Goal: Information Seeking & Learning: Learn about a topic

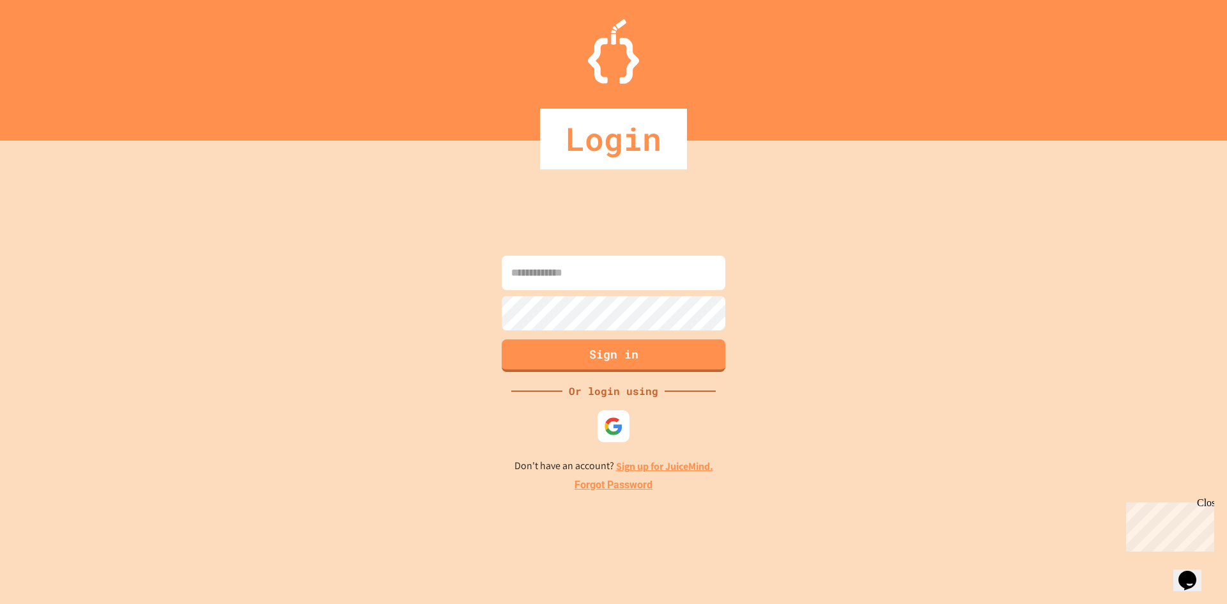
click at [645, 319] on form "Sign in" at bounding box center [613, 313] width 230 height 123
type input "**********"
click at [615, 353] on button "Sign in" at bounding box center [614, 353] width 228 height 33
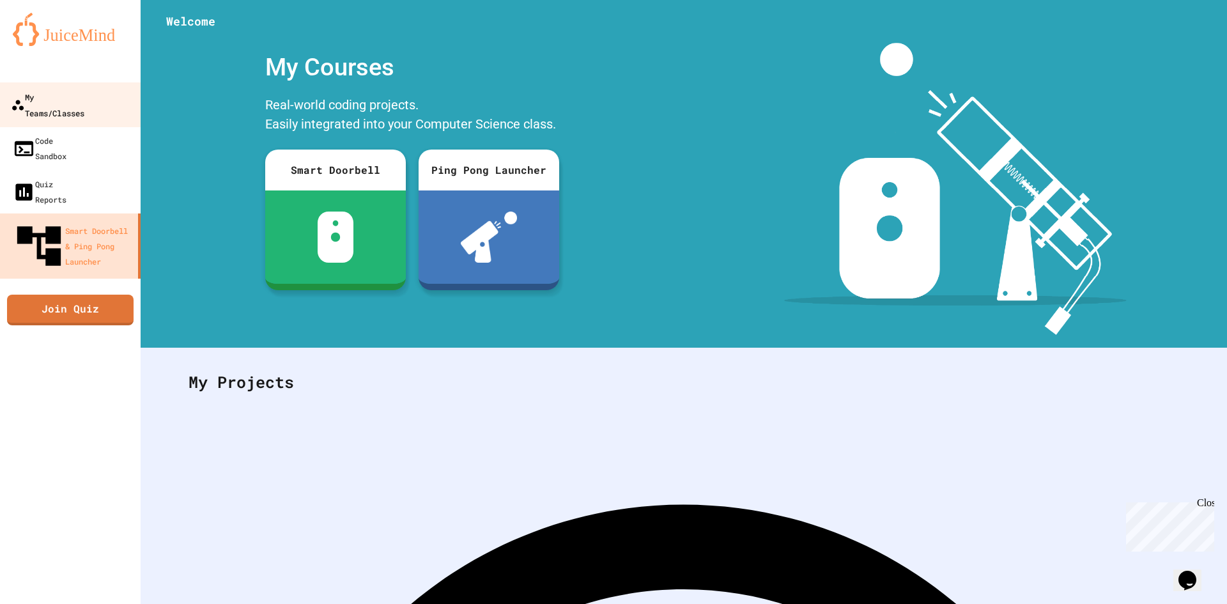
click at [73, 101] on div "My Teams/Classes" at bounding box center [47, 104] width 73 height 31
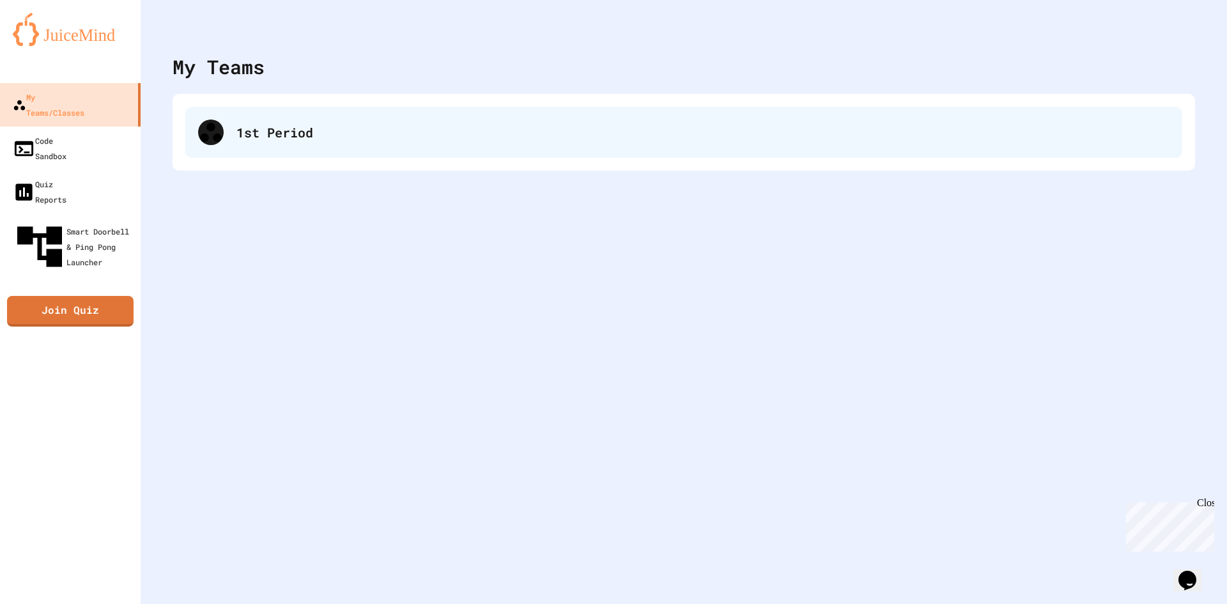
click at [321, 149] on div "1st Period" at bounding box center [683, 132] width 997 height 51
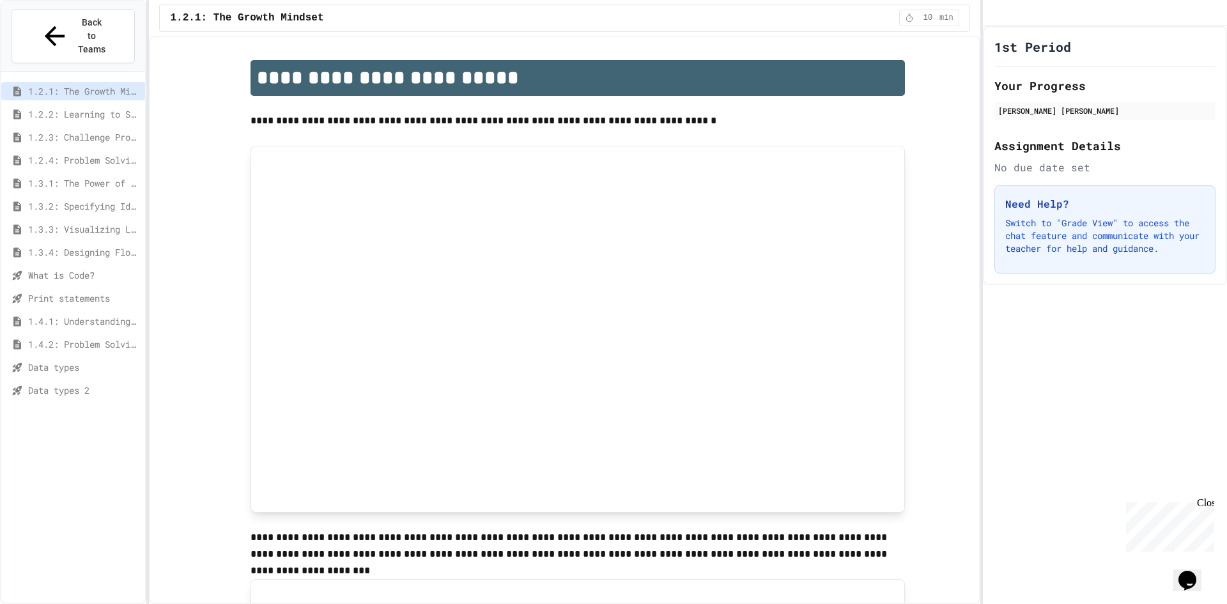
click at [35, 383] on span "Data types 2" at bounding box center [84, 389] width 112 height 13
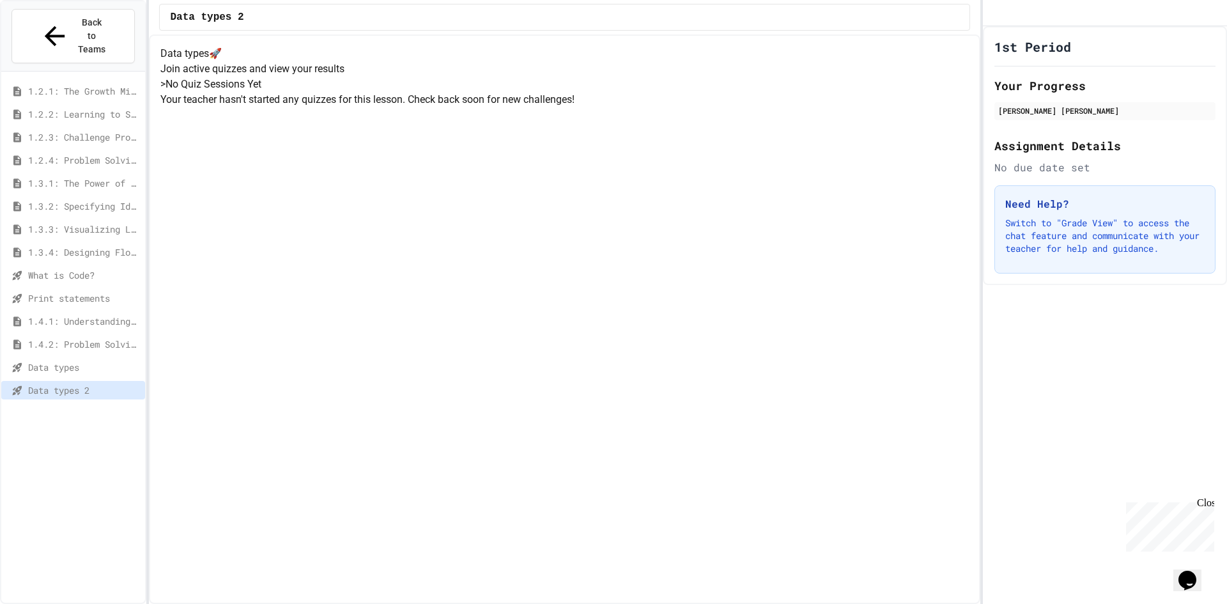
click at [58, 358] on div "Data types" at bounding box center [73, 367] width 144 height 19
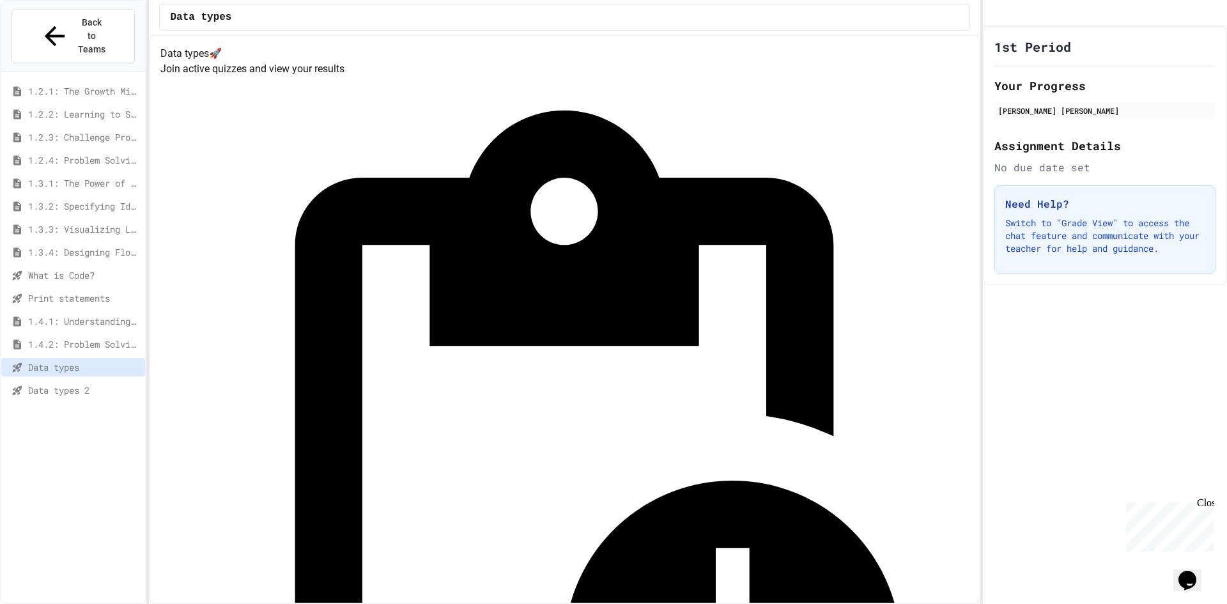
click at [57, 383] on span "Data types 2" at bounding box center [84, 389] width 112 height 13
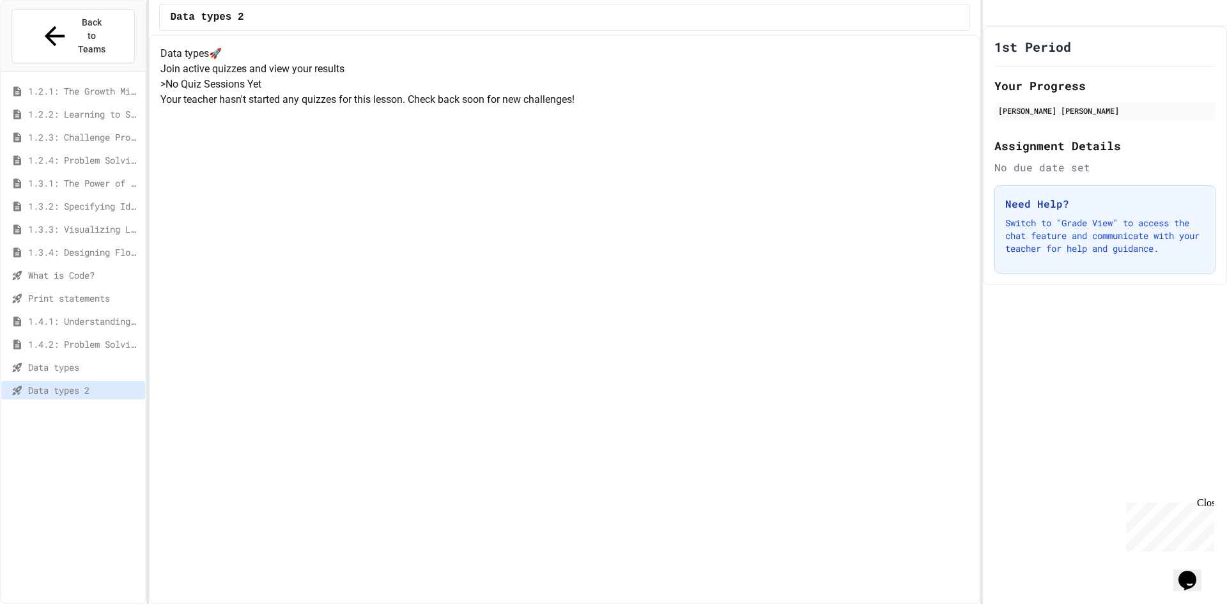
click at [417, 107] on div "> No Quiz Sessions Yet Your teacher hasn't started any quizzes for this lesson.…" at bounding box center [564, 92] width 808 height 31
click at [80, 360] on span "Data types" at bounding box center [84, 366] width 112 height 13
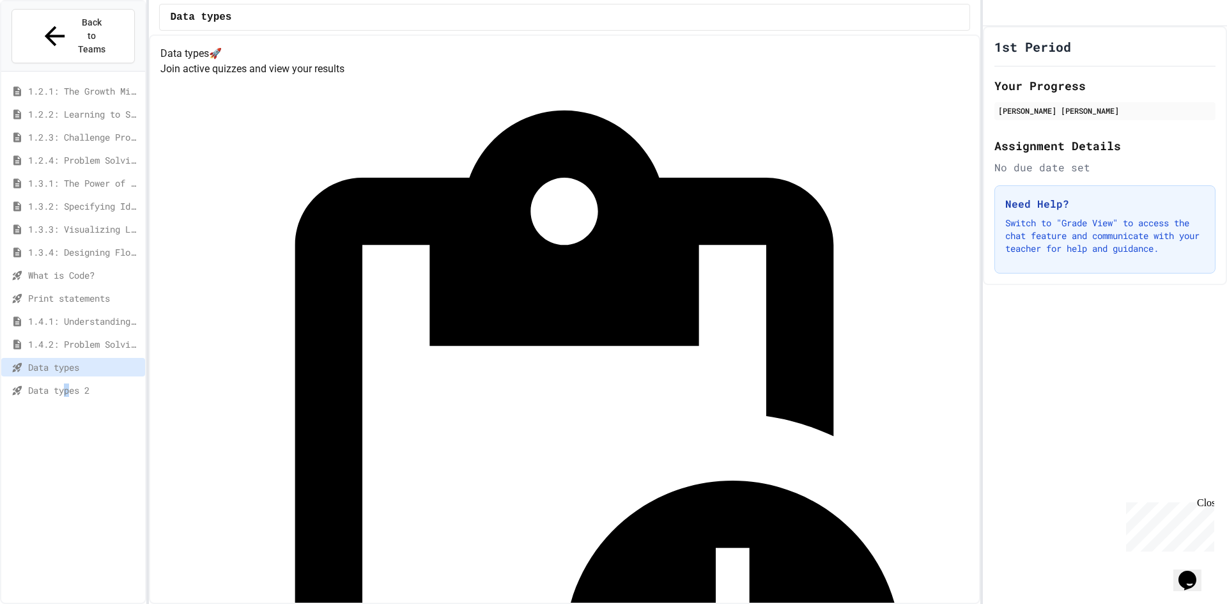
click at [72, 383] on span "Data types 2" at bounding box center [84, 389] width 112 height 13
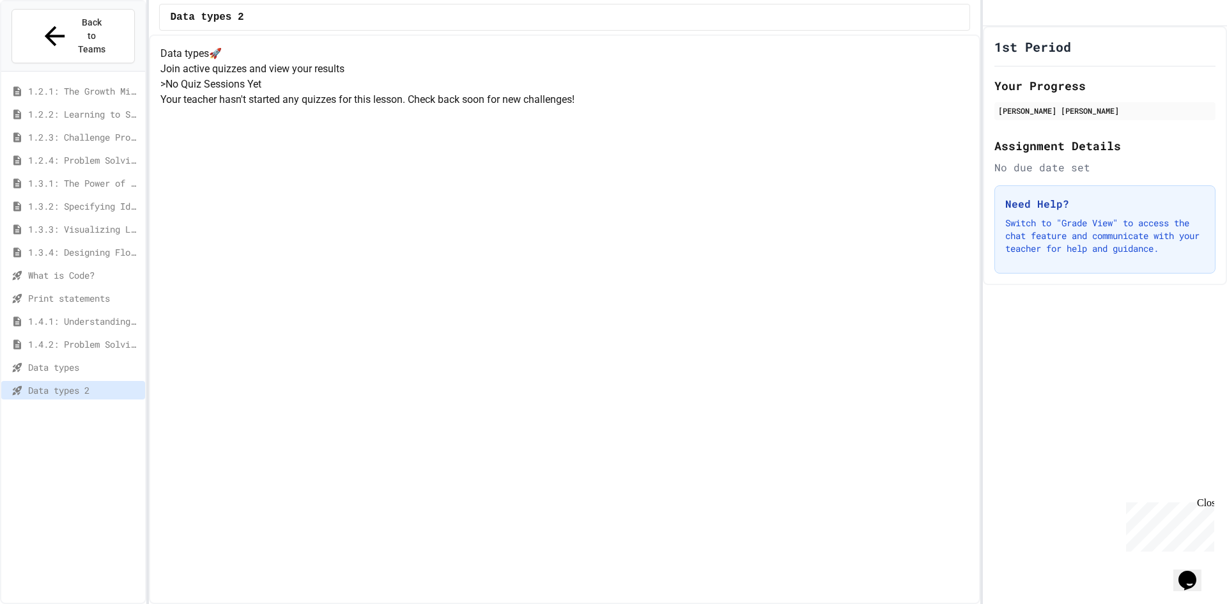
click at [82, 360] on span "Data types" at bounding box center [84, 366] width 112 height 13
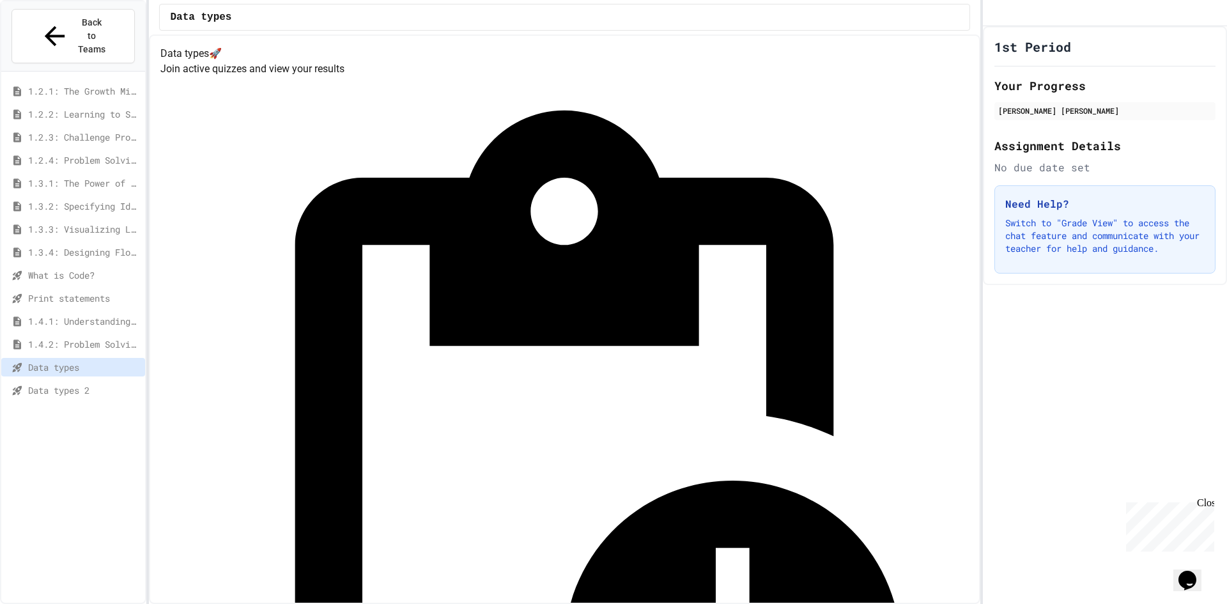
click at [84, 383] on span "Data types 2" at bounding box center [84, 389] width 112 height 13
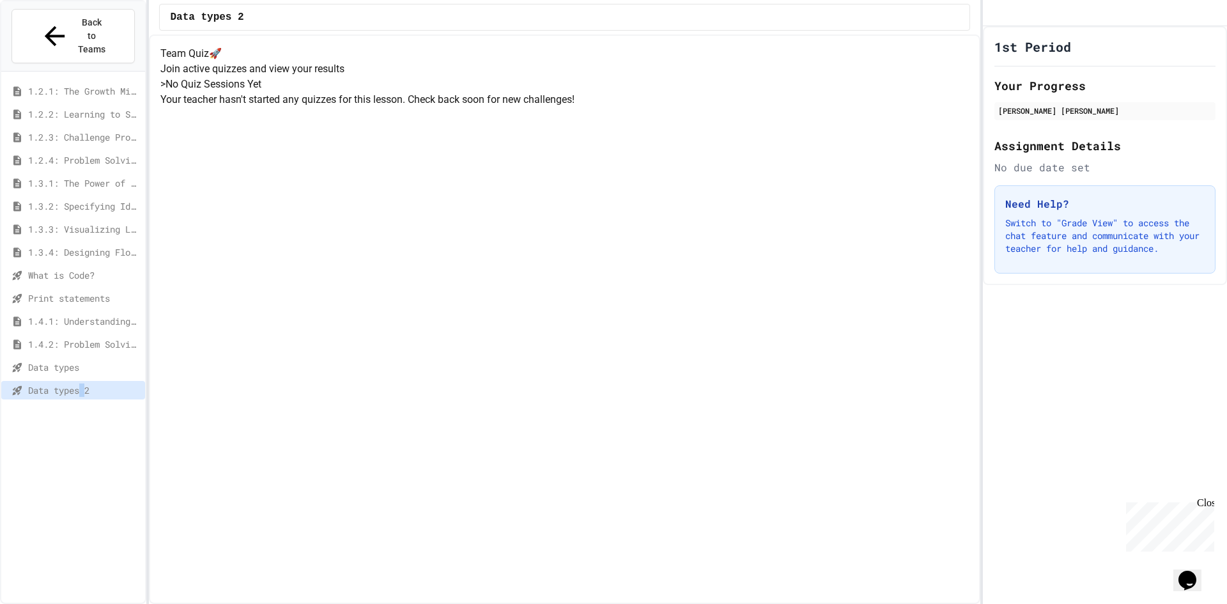
drag, startPoint x: 84, startPoint y: 355, endPoint x: 84, endPoint y: 365, distance: 10.2
click at [84, 383] on span "Data types 2" at bounding box center [84, 389] width 112 height 13
click at [85, 383] on span "Data types 2" at bounding box center [84, 389] width 112 height 13
